Goal: Task Accomplishment & Management: Complete application form

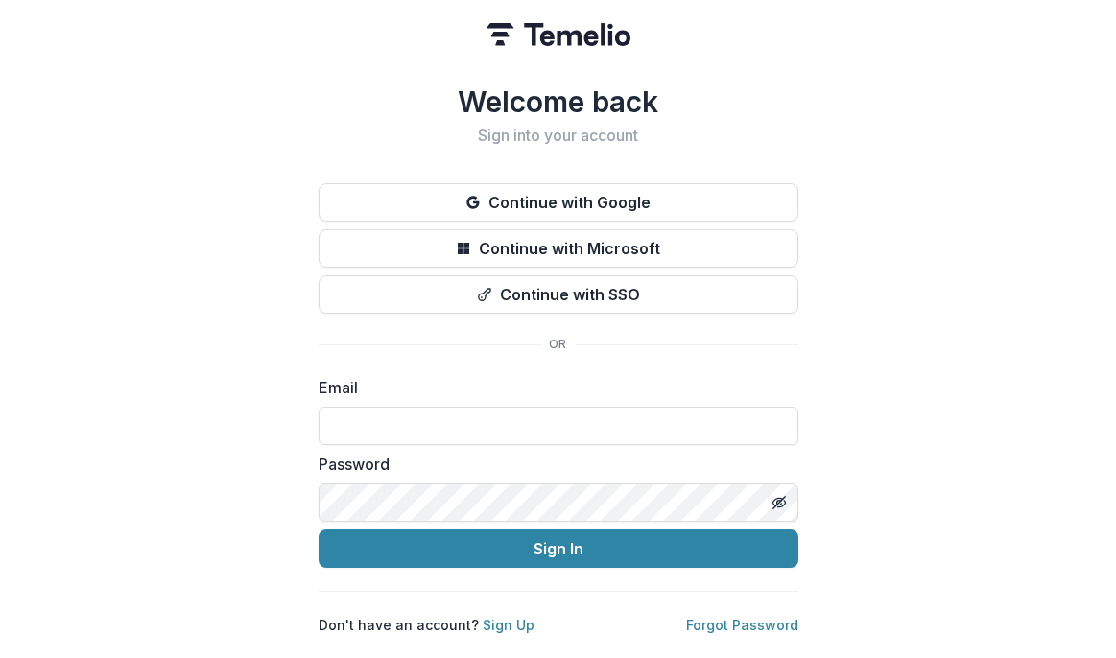
click at [0, 657] on nordpass-portal at bounding box center [0, 658] width 0 height 0
type input "**********"
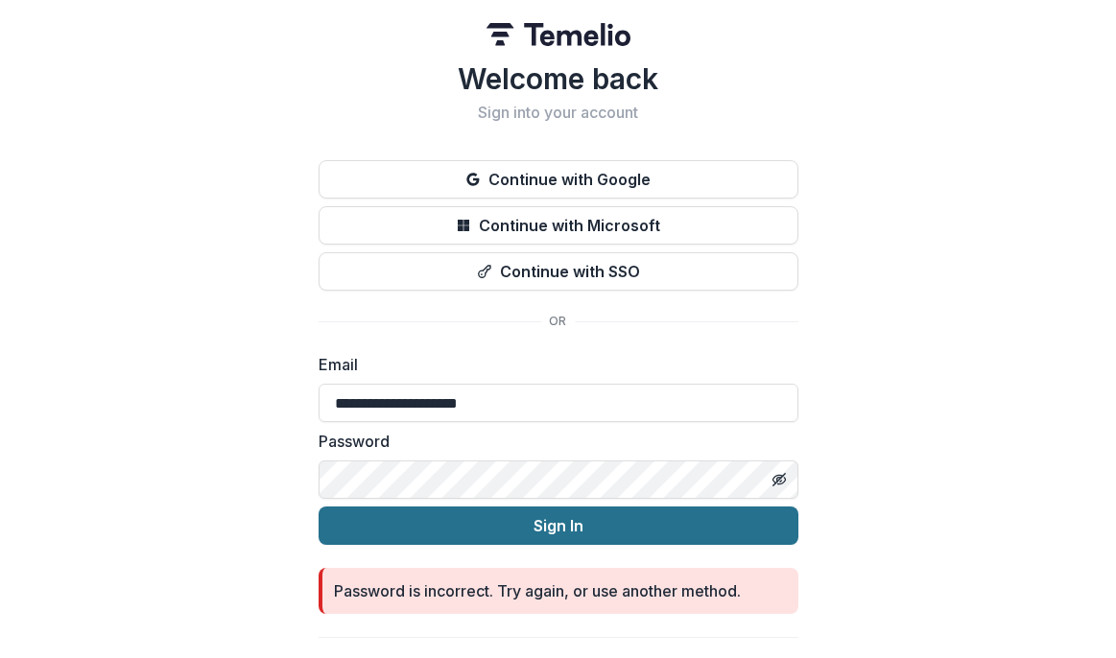
click at [579, 522] on button "Sign In" at bounding box center [559, 526] width 480 height 38
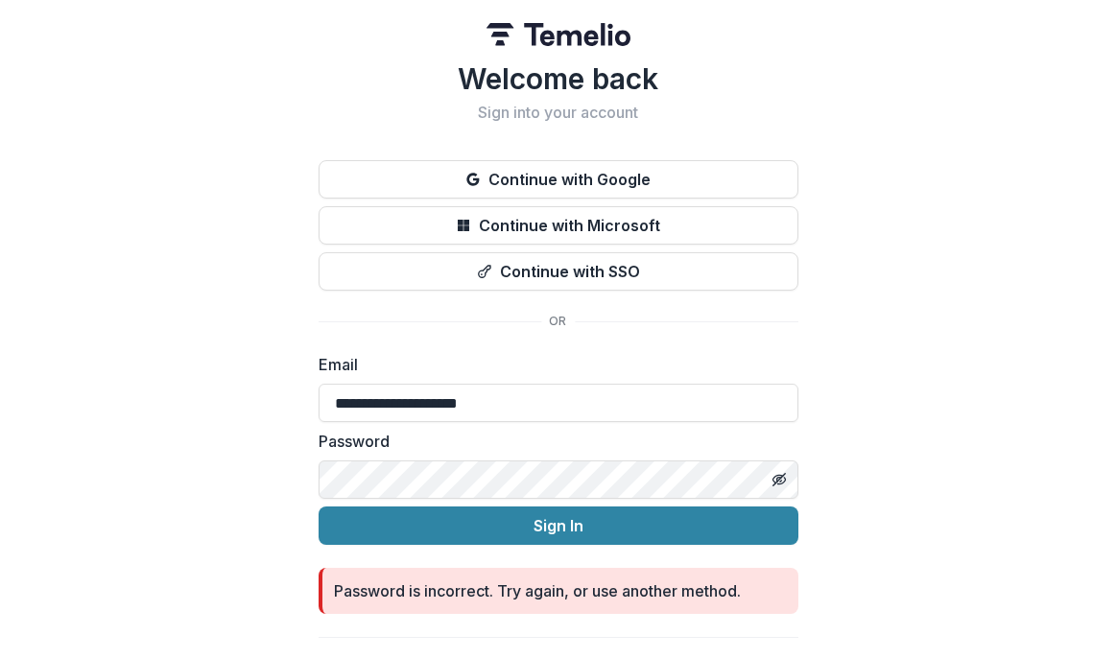
scroll to position [38, 0]
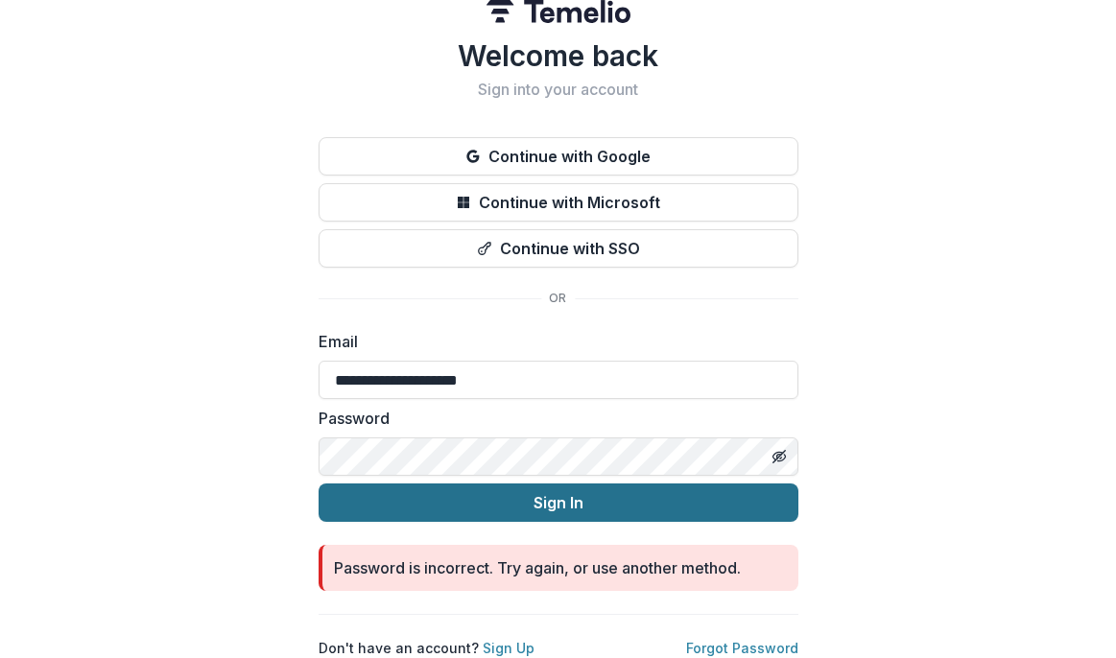
click at [556, 490] on button "Sign In" at bounding box center [559, 503] width 480 height 38
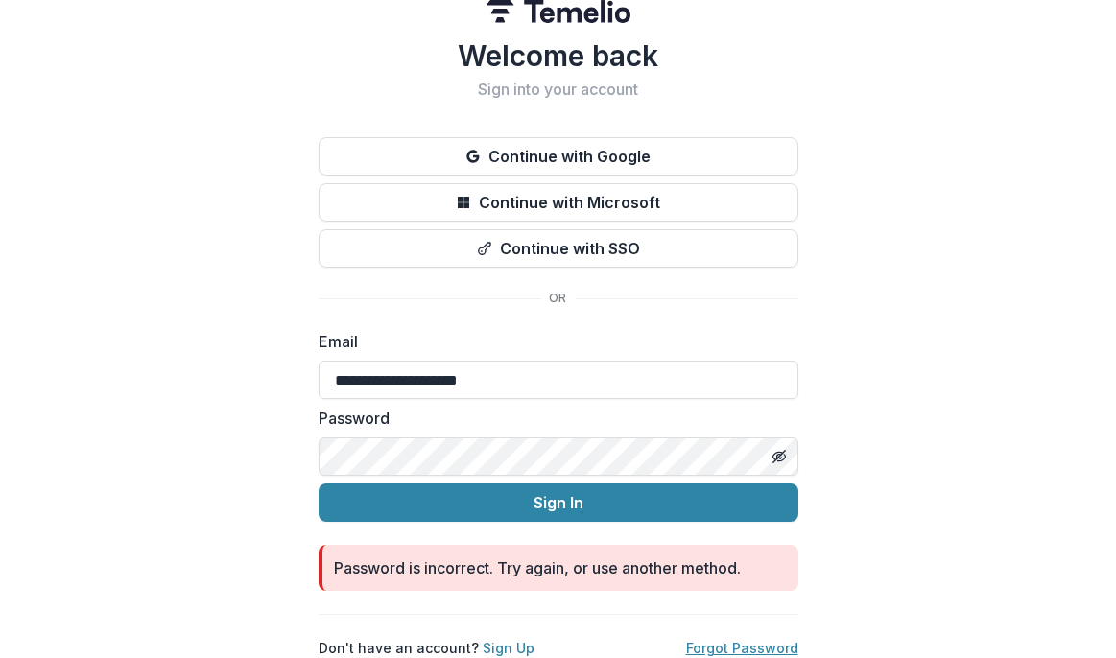
click at [706, 640] on link "Forgot Password" at bounding box center [742, 648] width 112 height 16
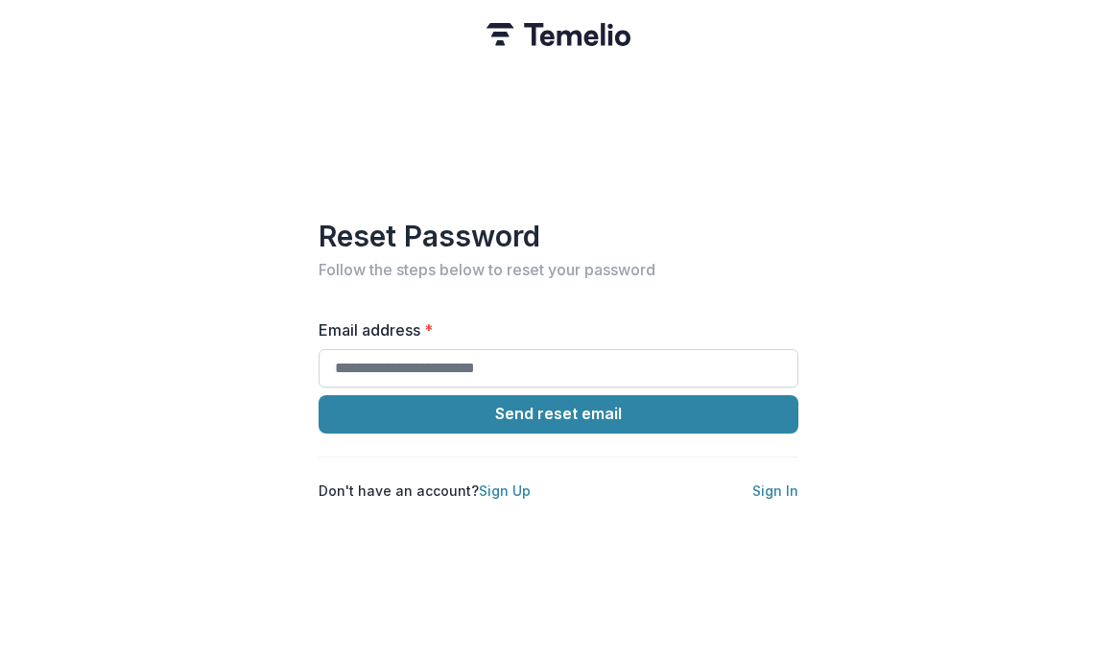
click at [600, 349] on input "Email address *" at bounding box center [559, 368] width 480 height 38
click at [560, 359] on input "Email address *" at bounding box center [559, 368] width 480 height 38
type input "**********"
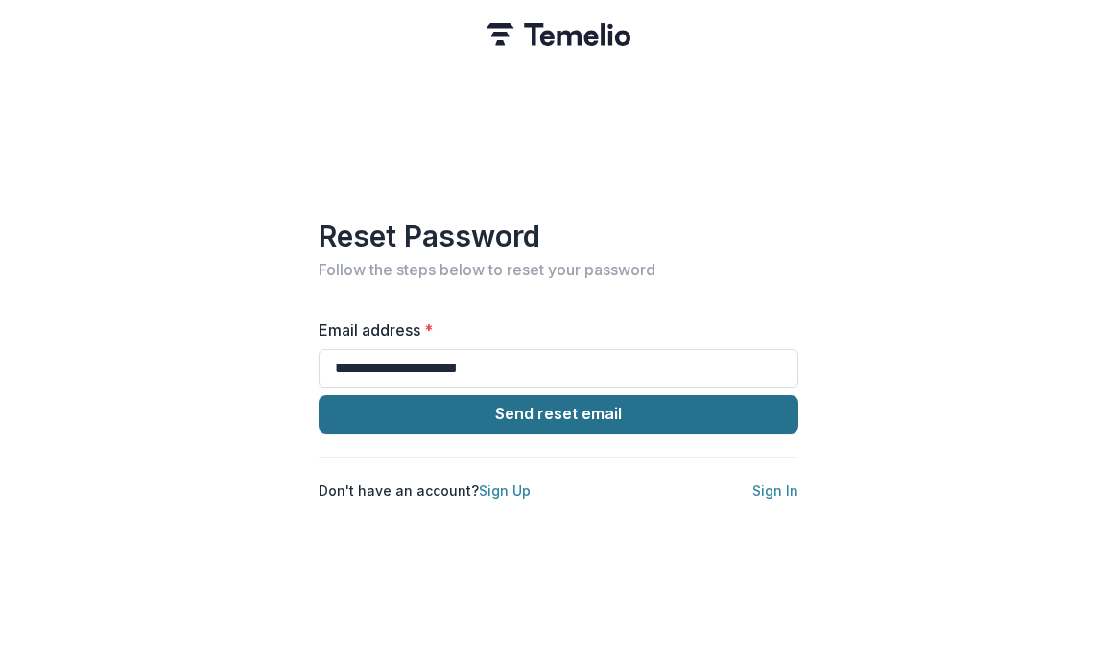
click at [524, 404] on button "Send reset email" at bounding box center [559, 414] width 480 height 38
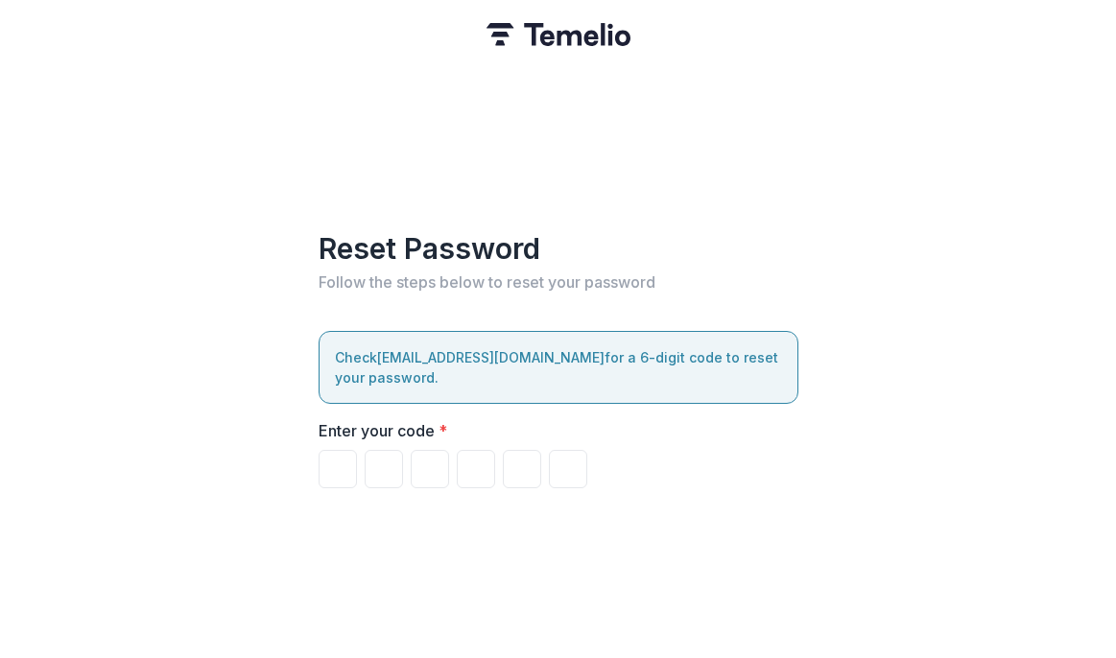
type input "*"
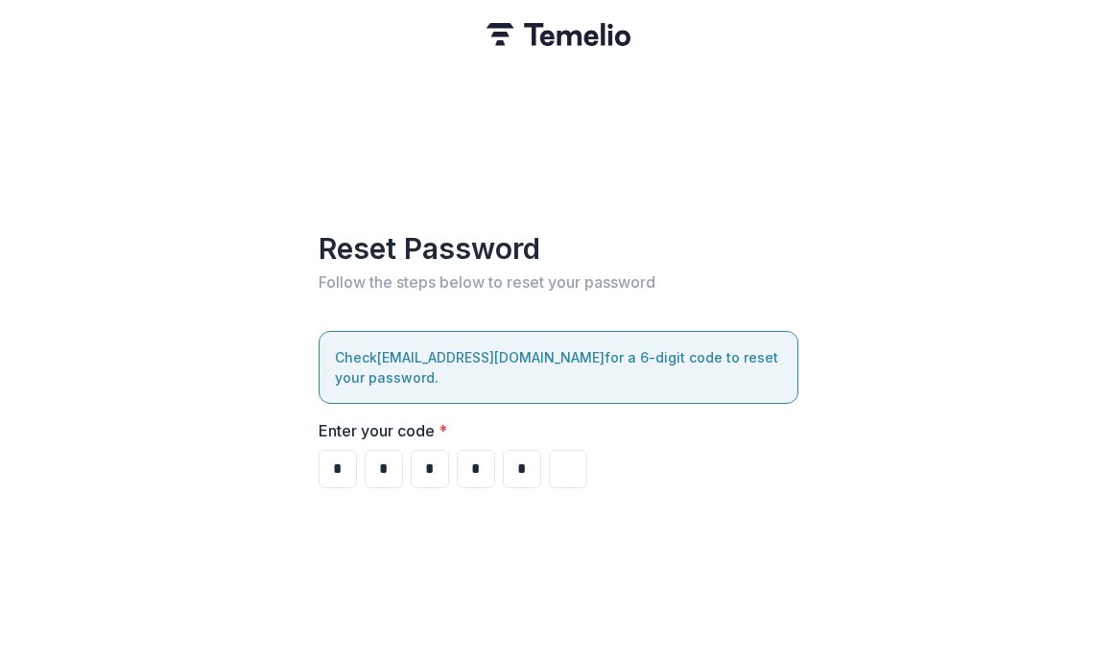
type input "*"
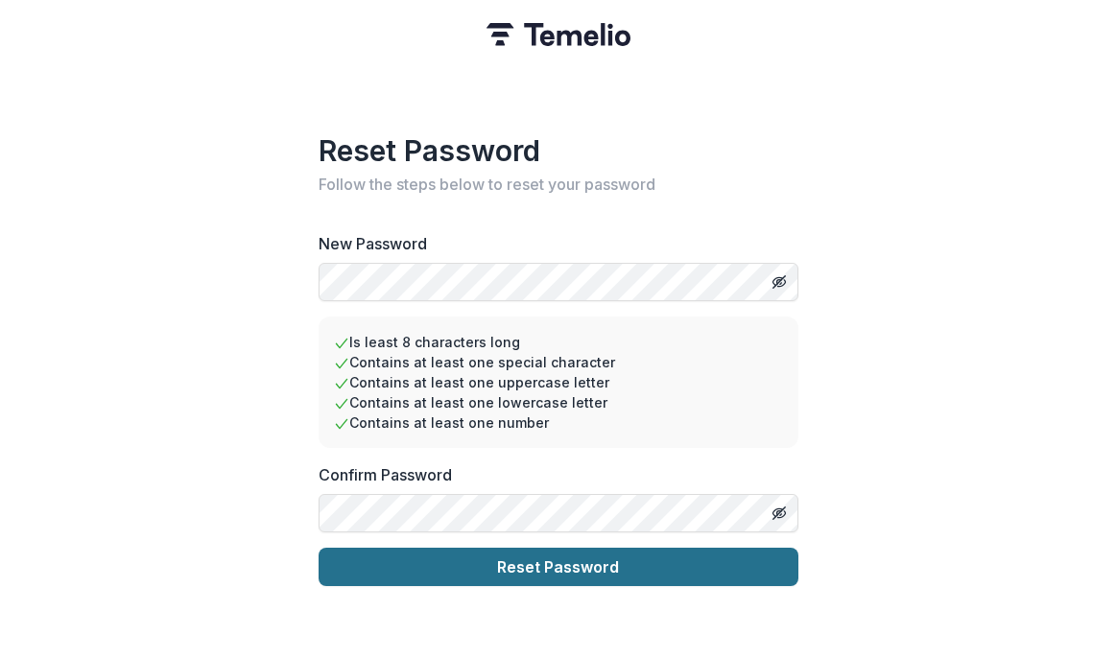
click at [475, 560] on button "Reset Password" at bounding box center [559, 567] width 480 height 38
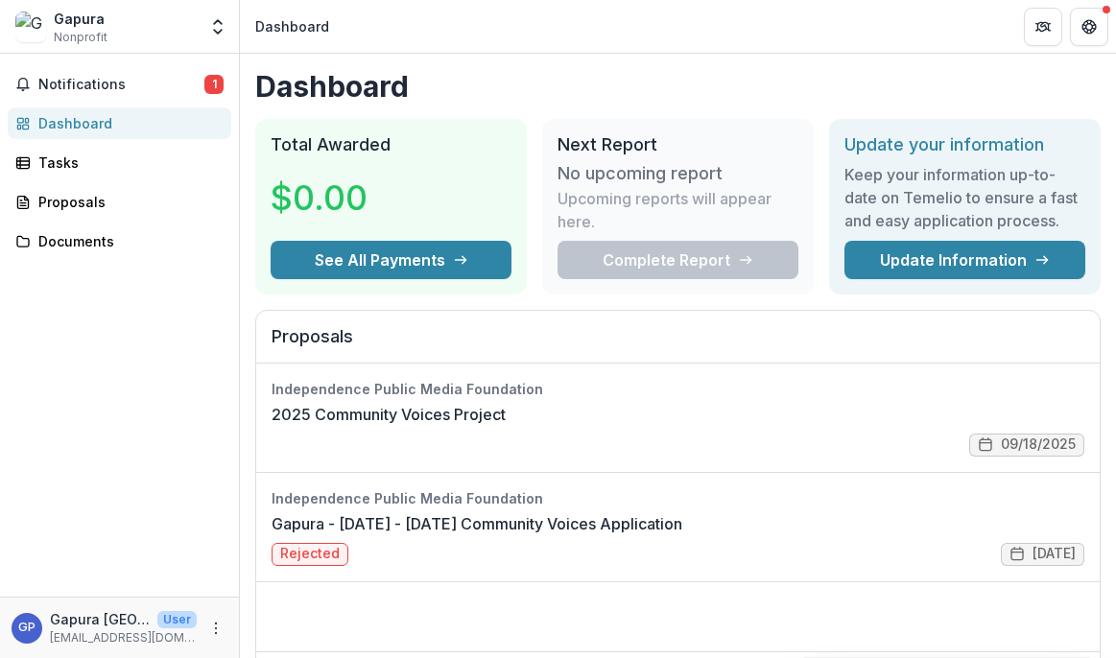
click at [0, 657] on nordpass-portal at bounding box center [0, 658] width 0 height 0
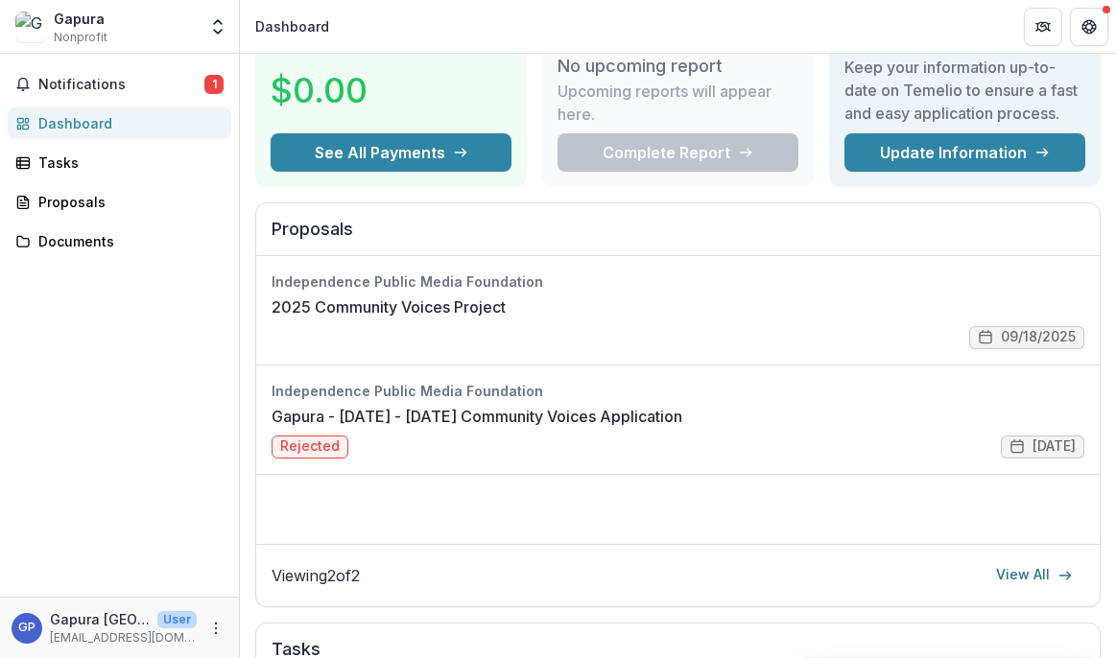
scroll to position [121, 0]
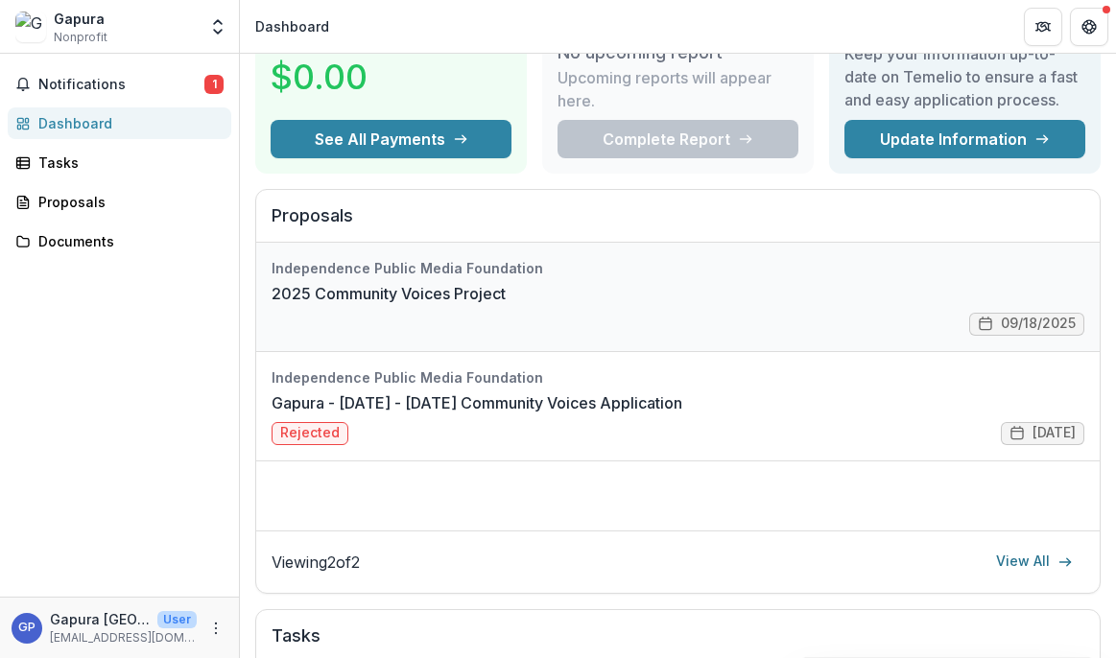
click at [506, 295] on link "2025 Community Voices Project" at bounding box center [389, 293] width 234 height 23
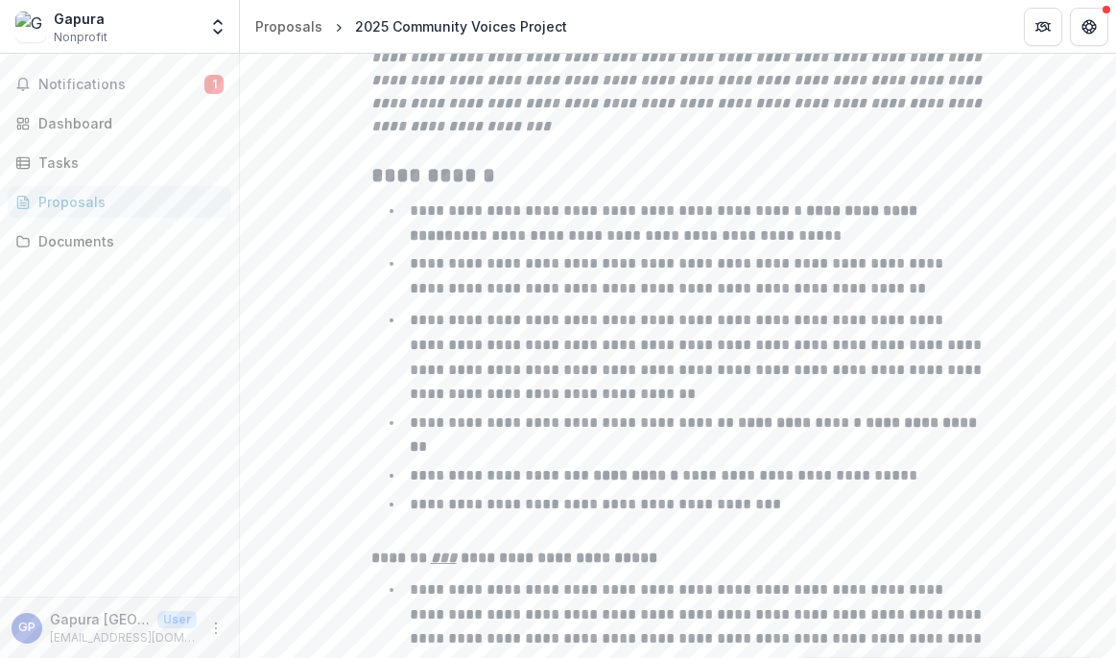
scroll to position [1394, 0]
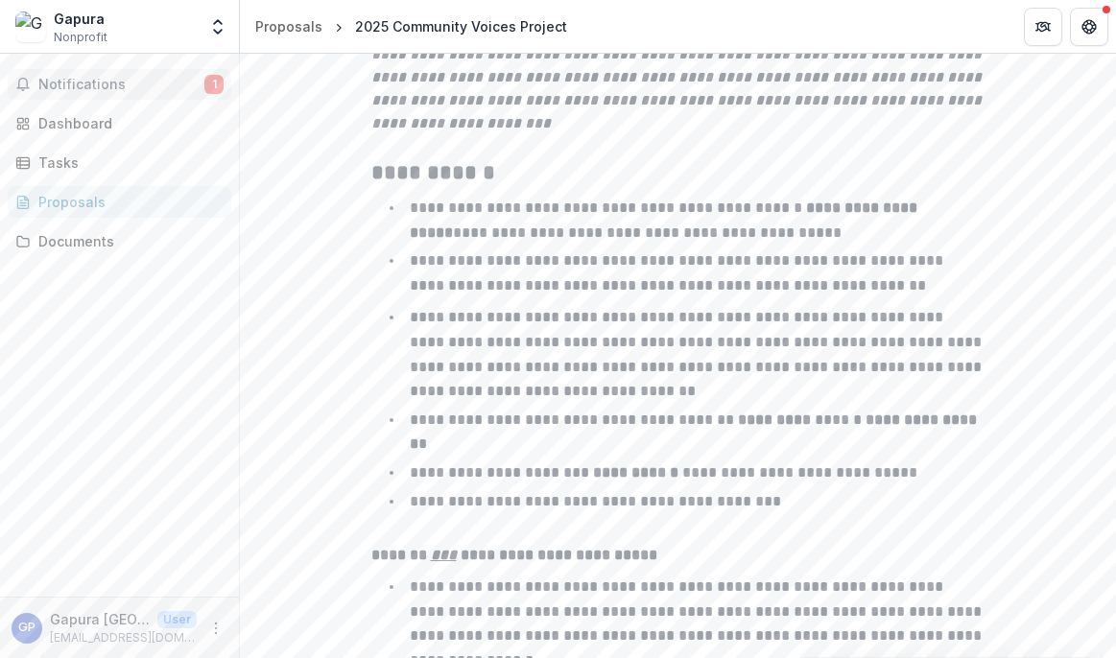
click at [72, 85] on span "Notifications" at bounding box center [121, 85] width 166 height 16
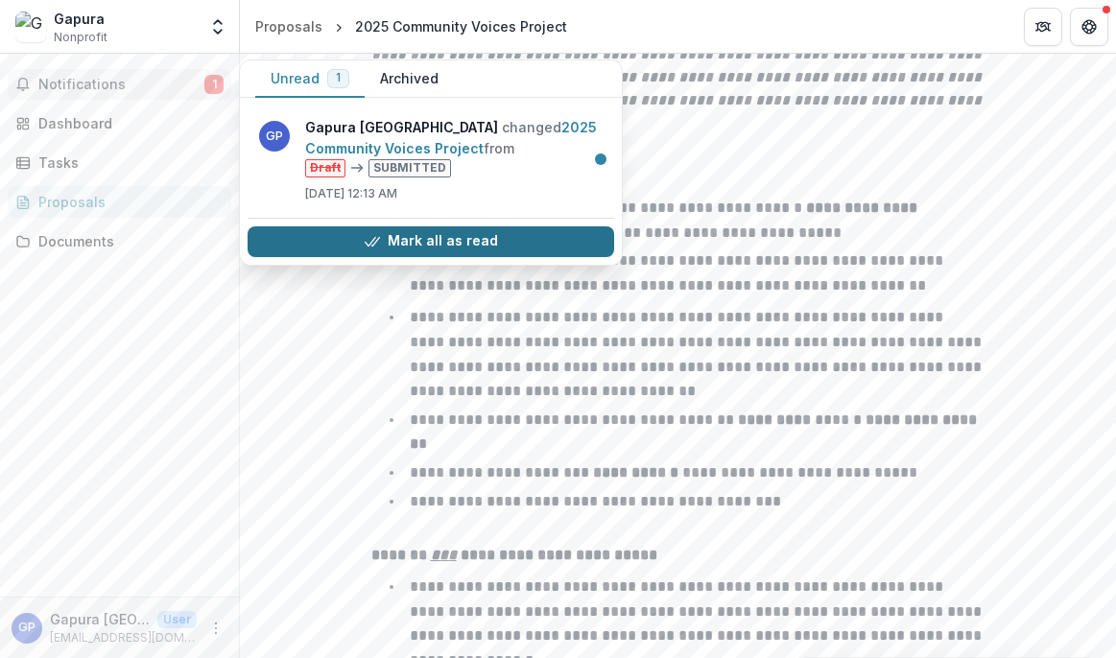
click at [282, 246] on button "Mark all as read" at bounding box center [431, 241] width 367 height 31
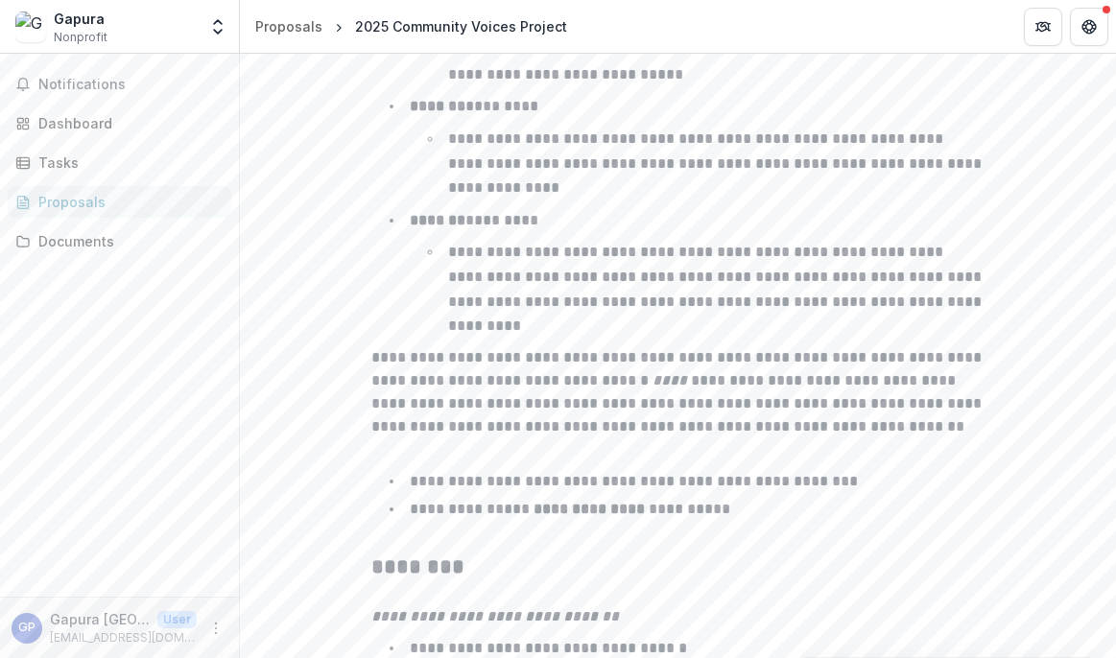
scroll to position [3238, 0]
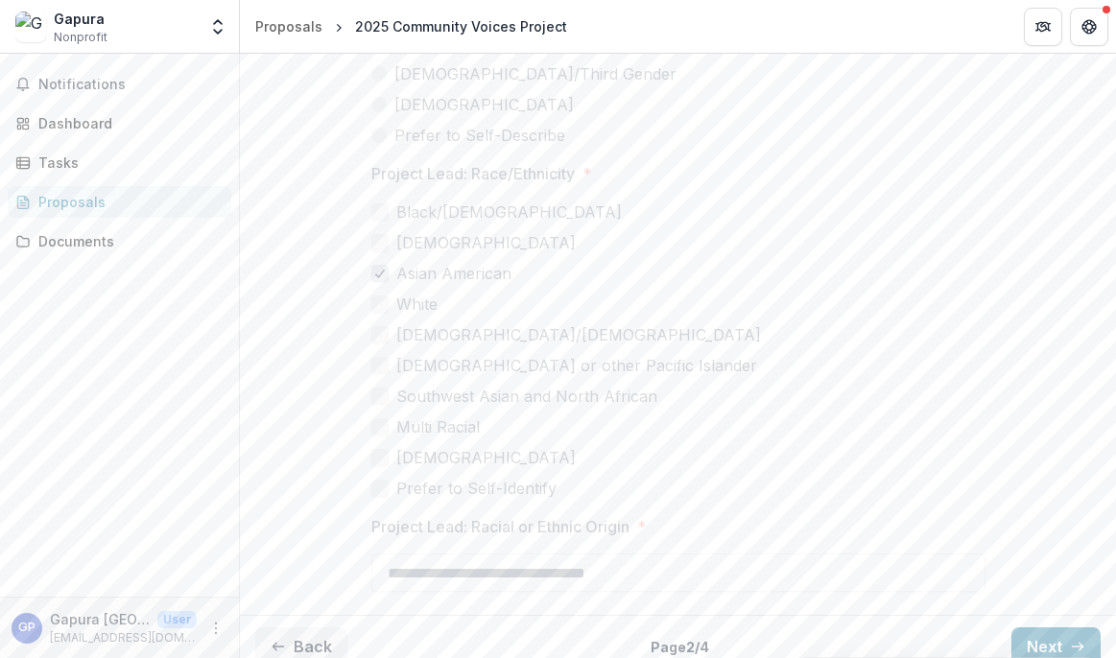
scroll to position [6094, 0]
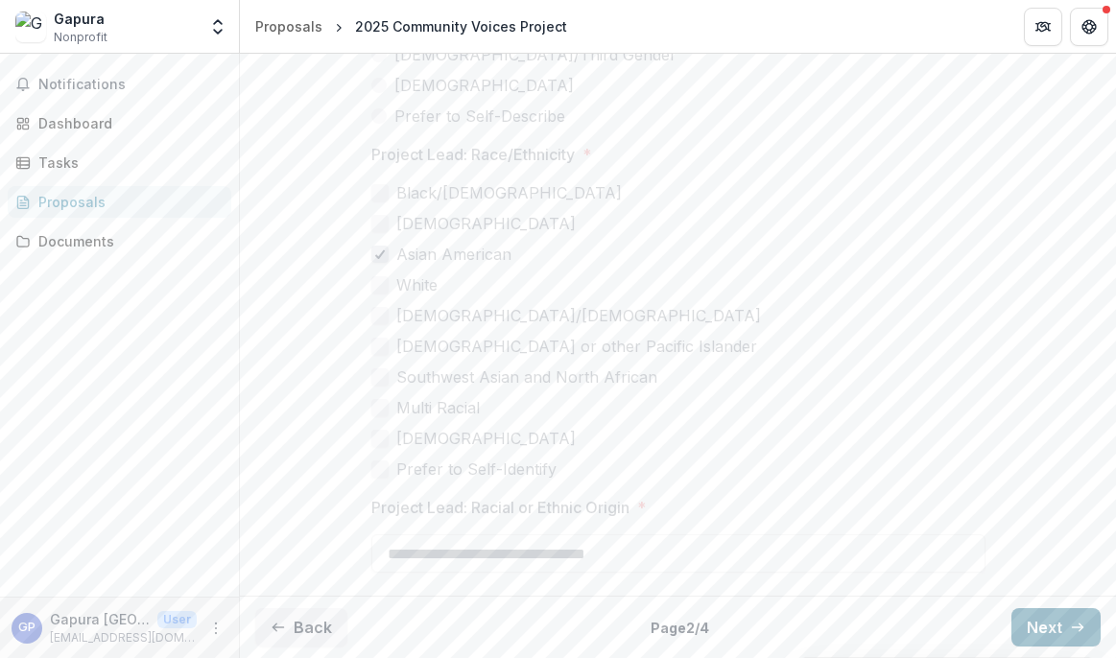
click at [1045, 626] on button "Next" at bounding box center [1055, 627] width 89 height 38
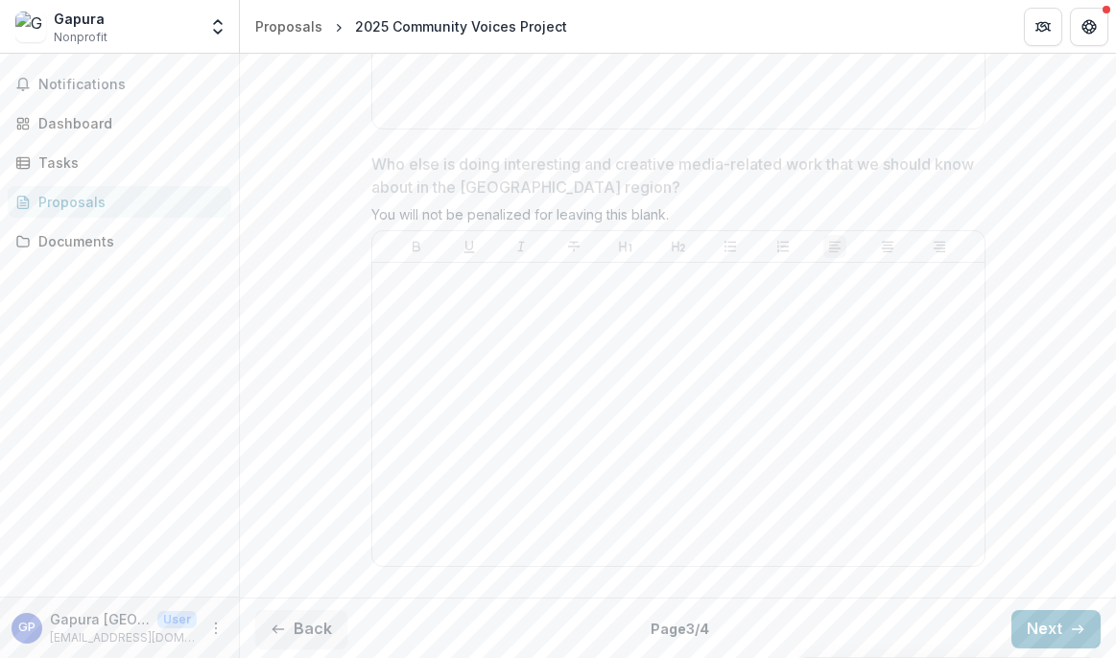
scroll to position [5719, 0]
click at [1021, 624] on button "Next" at bounding box center [1055, 627] width 89 height 38
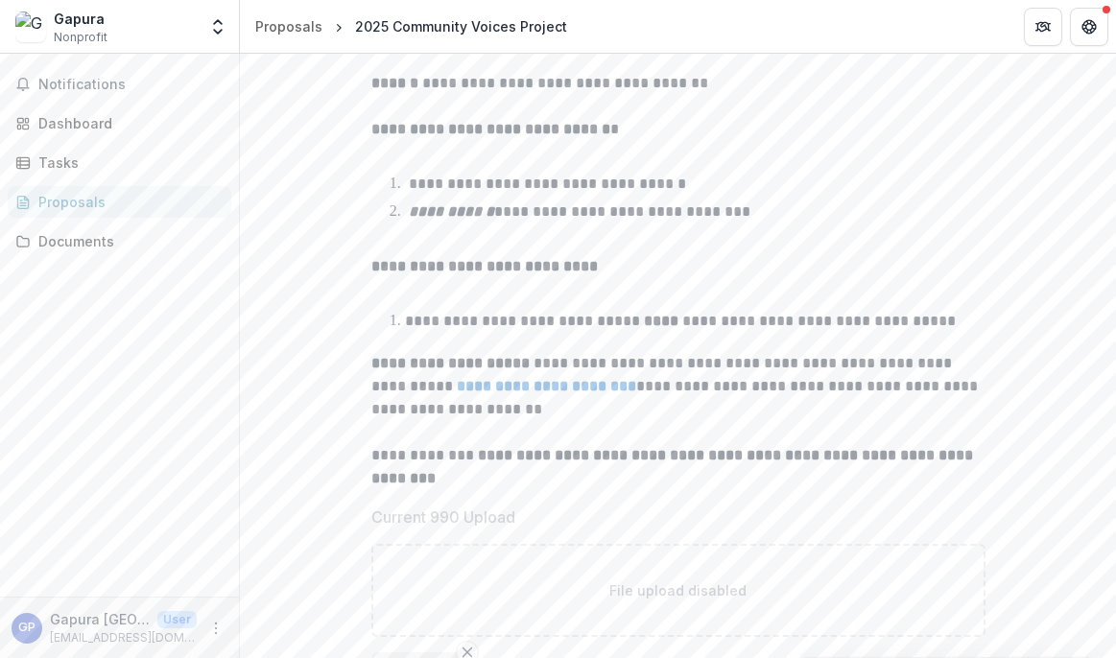
scroll to position [0, 0]
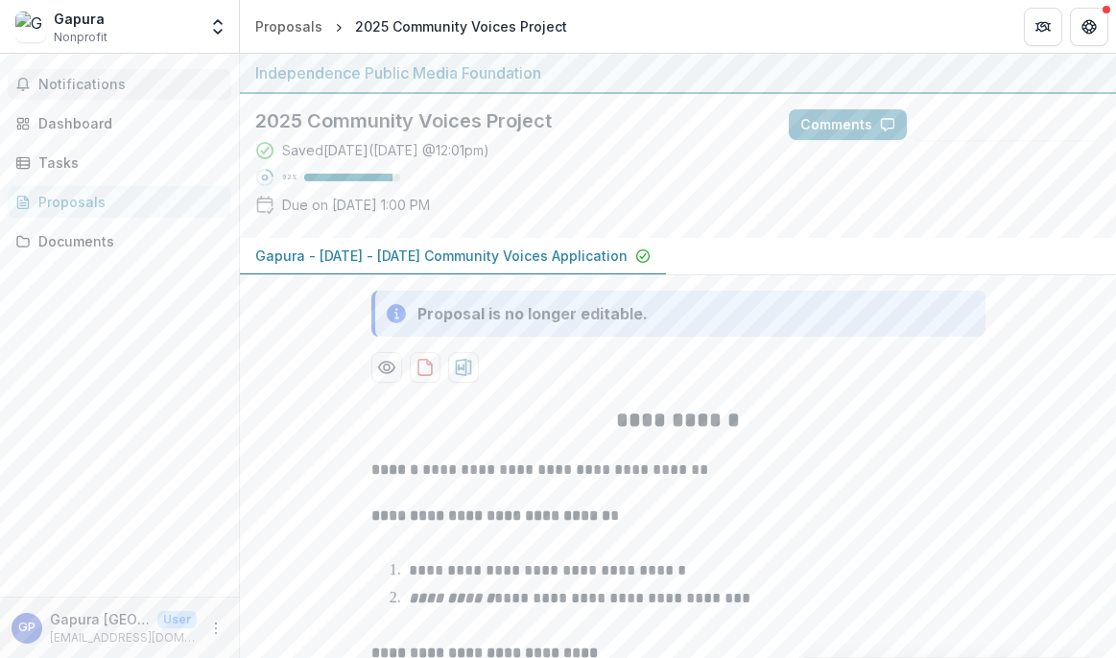
click at [94, 77] on span "Notifications" at bounding box center [130, 85] width 185 height 16
